Goal: Navigation & Orientation: Find specific page/section

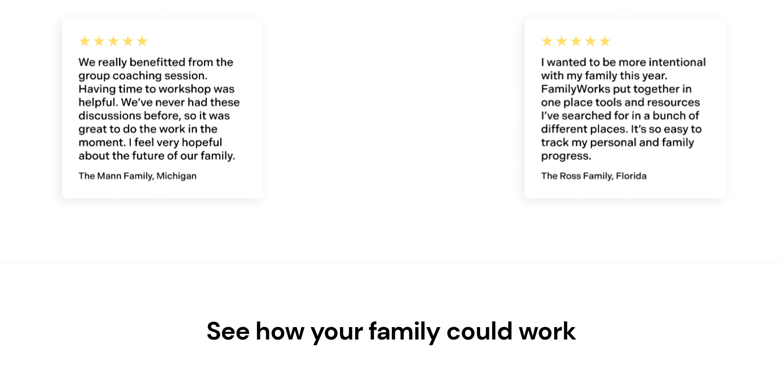
scroll to position [1442, 0]
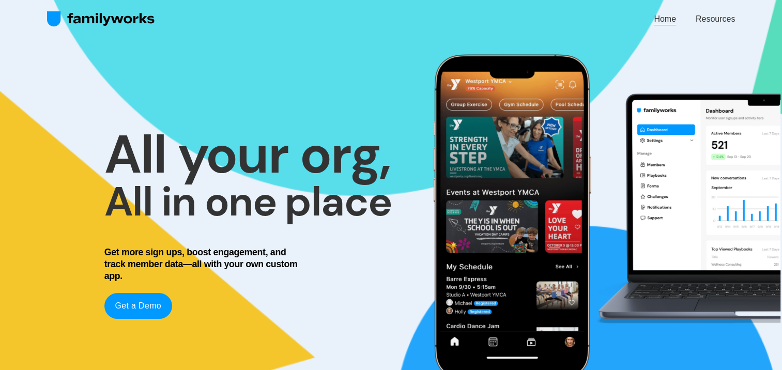
click at [709, 19] on link "Resources" at bounding box center [715, 19] width 39 height 14
